Goal: Task Accomplishment & Management: Manage account settings

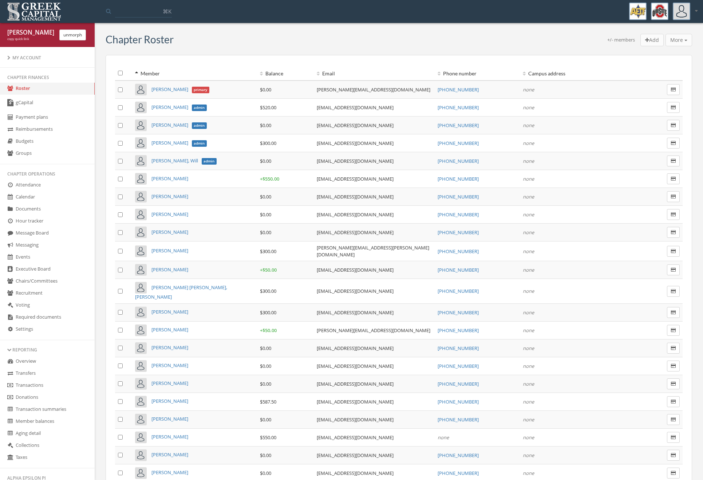
click at [81, 334] on link "Settings" at bounding box center [47, 329] width 95 height 12
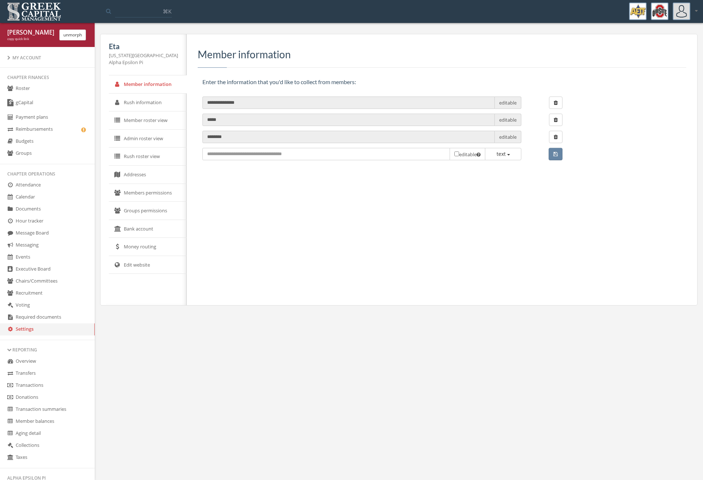
click at [132, 246] on link "Money routing" at bounding box center [148, 247] width 78 height 18
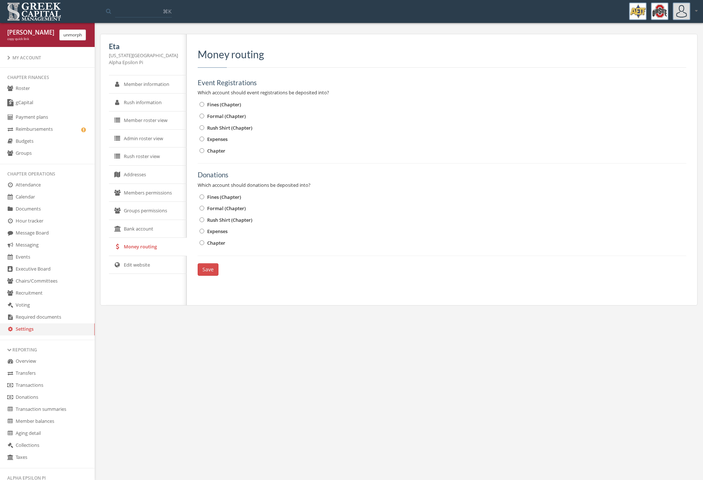
click at [198, 144] on ul "Fines (Chapter) Formal (Chapter) Rush Shirt (Chapter) Expenses Chapter" at bounding box center [442, 128] width 488 height 56
click at [202, 141] on label "Expenses" at bounding box center [213, 139] width 28 height 8
click at [219, 232] on span "Expenses" at bounding box center [217, 231] width 20 height 7
click at [209, 270] on button "Save" at bounding box center [208, 269] width 21 height 12
click at [68, 36] on button "unmorph" at bounding box center [72, 34] width 27 height 11
